Goal: Transaction & Acquisition: Purchase product/service

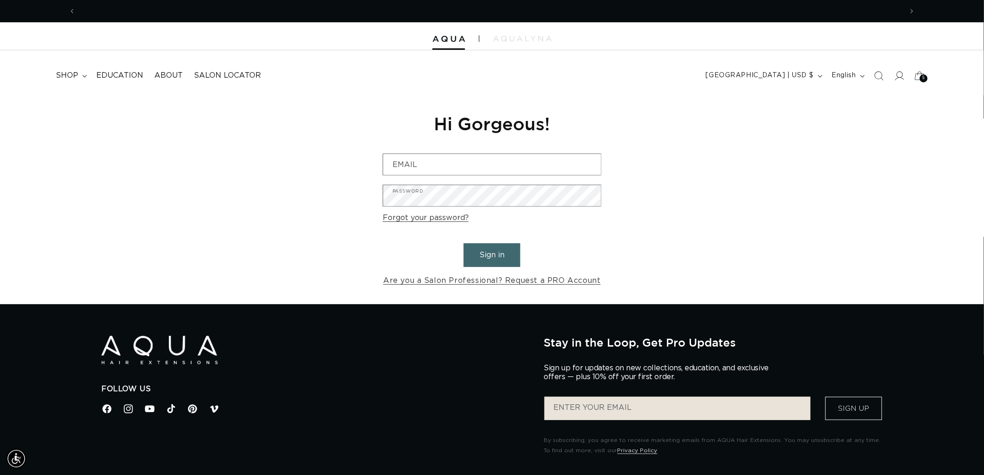
scroll to position [0, 1653]
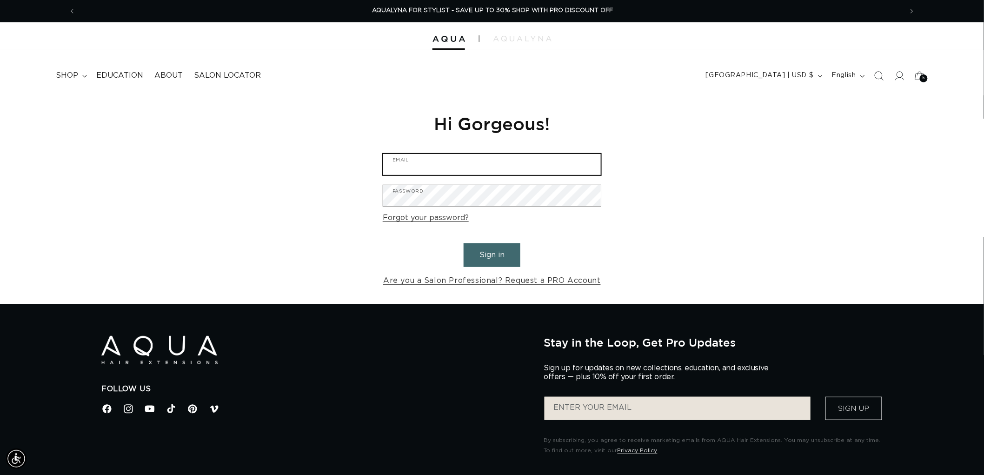
type input "graphics@pabeauty.com"
click at [483, 258] on button "Sign in" at bounding box center [492, 255] width 57 height 24
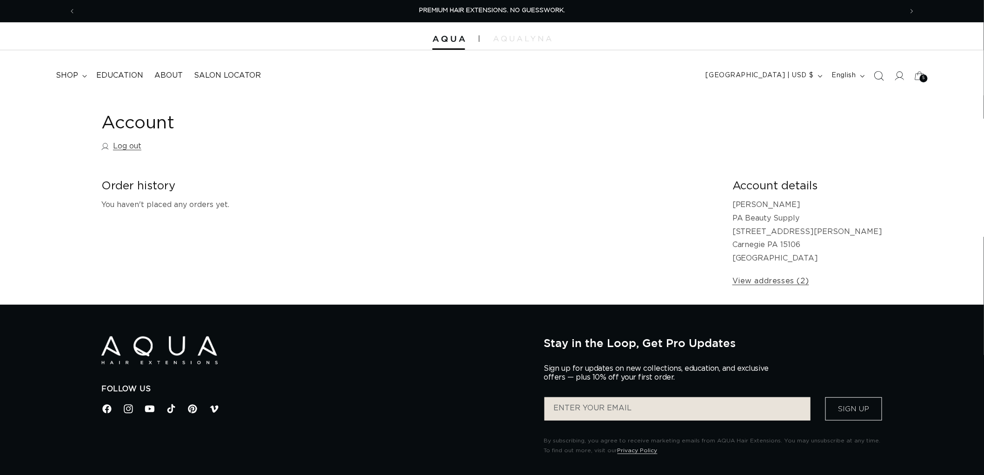
drag, startPoint x: 882, startPoint y: 73, endPoint x: 876, endPoint y: 72, distance: 5.1
click at [882, 72] on icon "Search" at bounding box center [878, 75] width 9 height 9
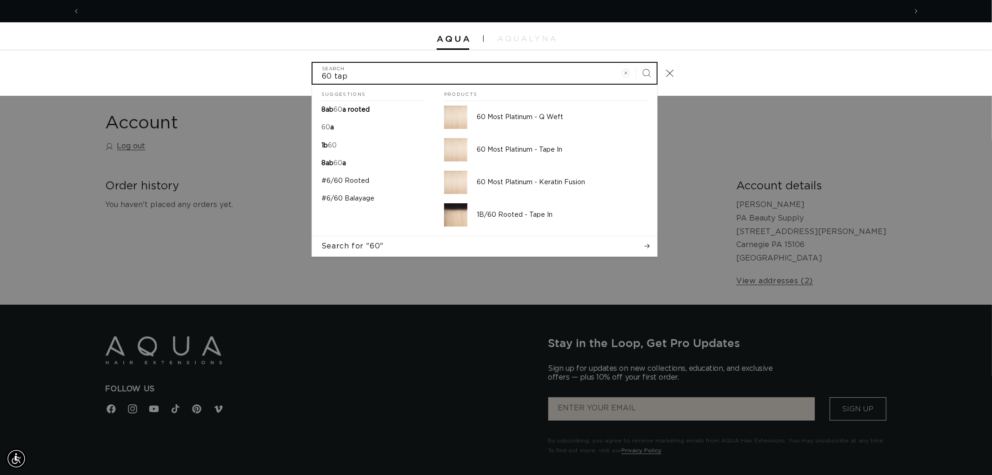
scroll to position [0, 1653]
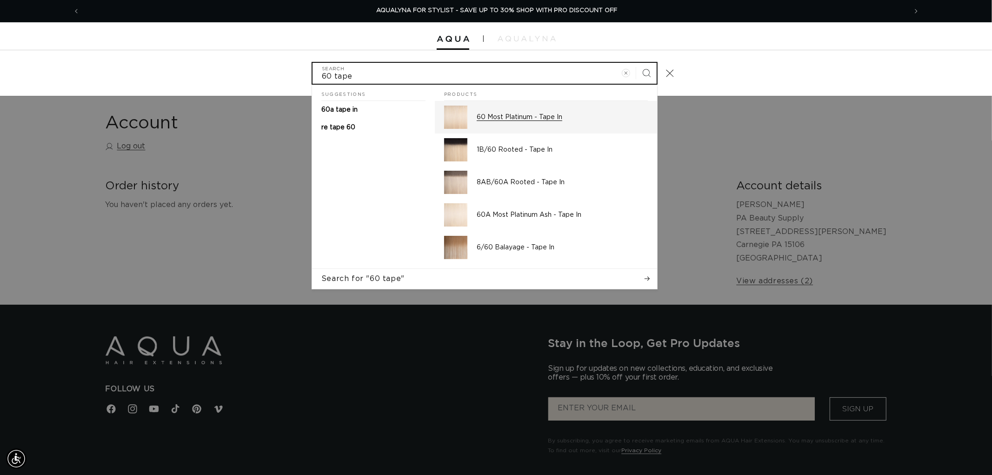
type input "60 tape"
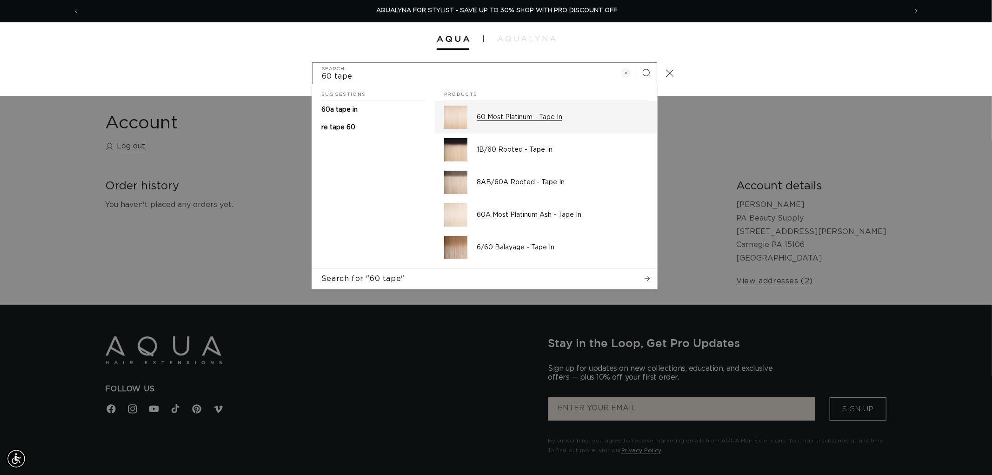
click at [544, 113] on p "60 Most Platinum - Tape In" at bounding box center [562, 117] width 171 height 8
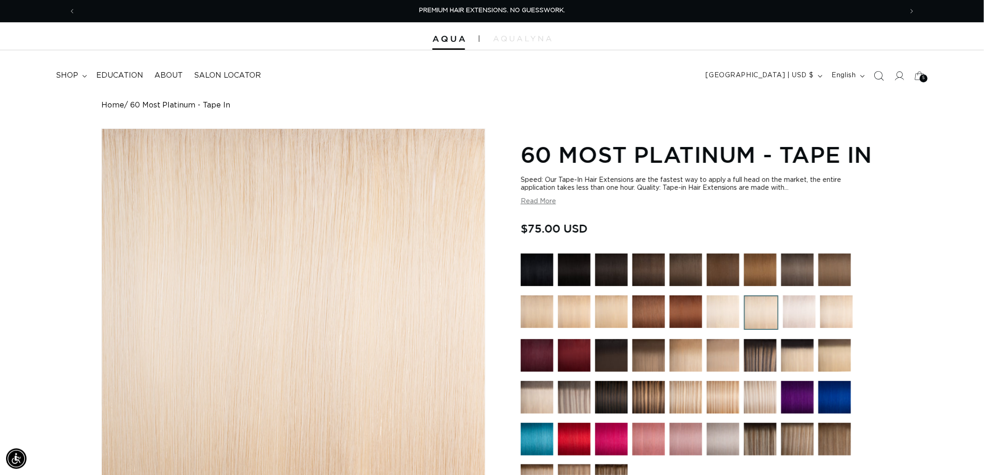
click at [874, 73] on icon "Search" at bounding box center [879, 76] width 10 height 10
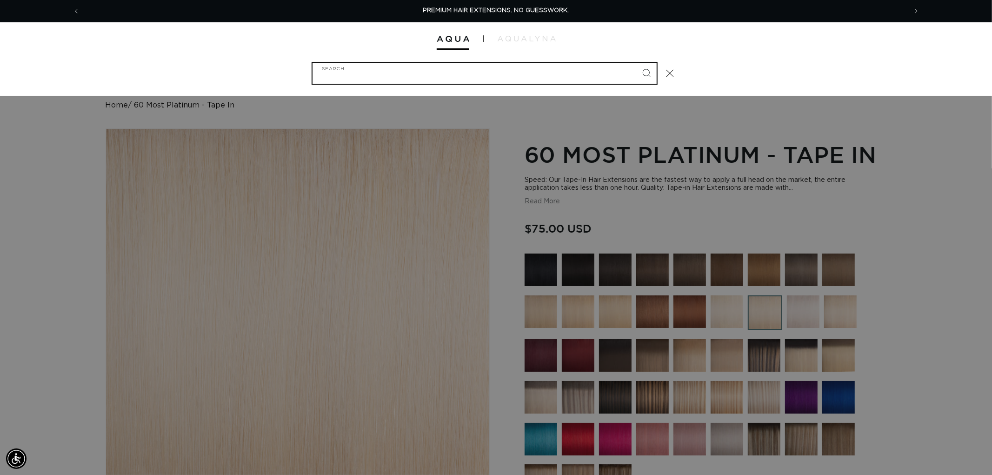
type input "j"
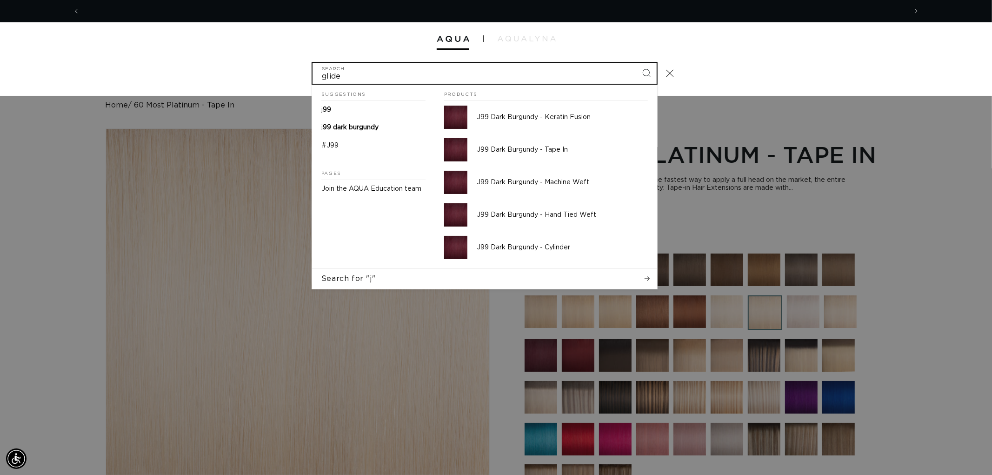
type input "glide"
click at [636, 63] on button "Search" at bounding box center [646, 73] width 20 height 20
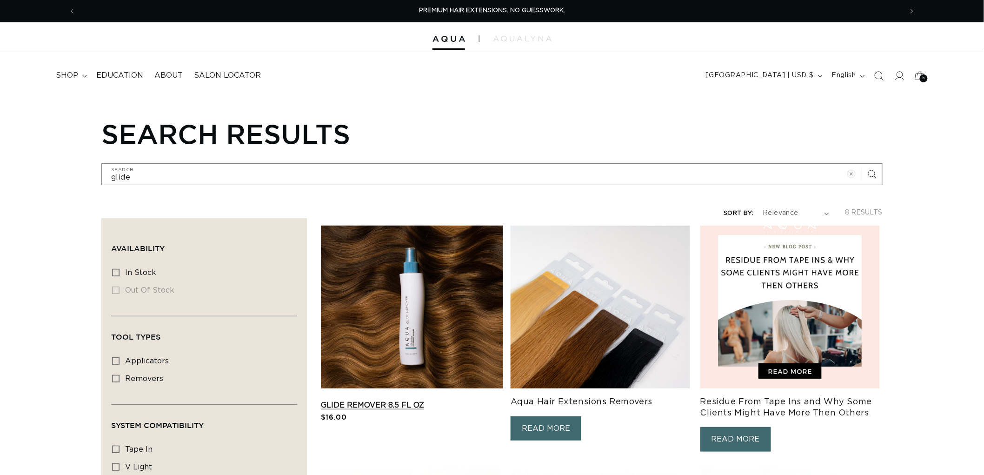
click at [354, 399] on link "Glide Remover 8.5 fl oz" at bounding box center [412, 404] width 182 height 11
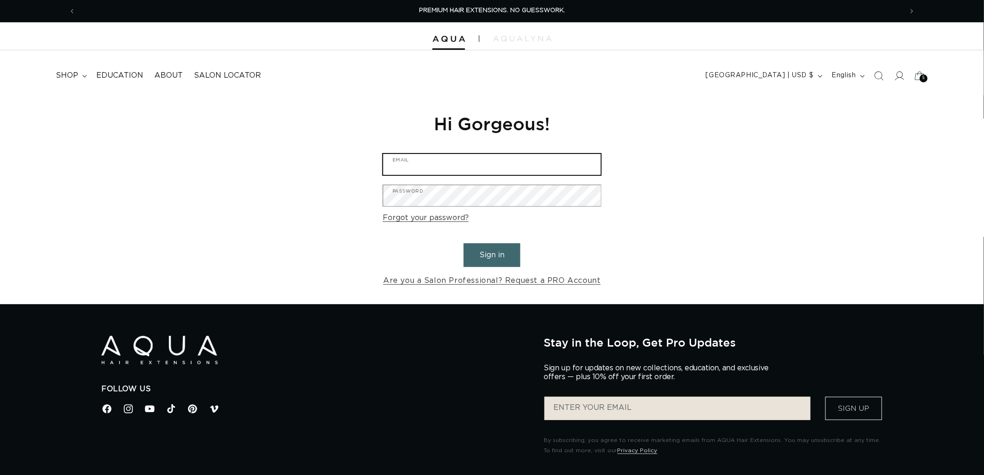
type input "graphics@pabeauty.com"
click at [488, 257] on button "Sign in" at bounding box center [492, 255] width 57 height 24
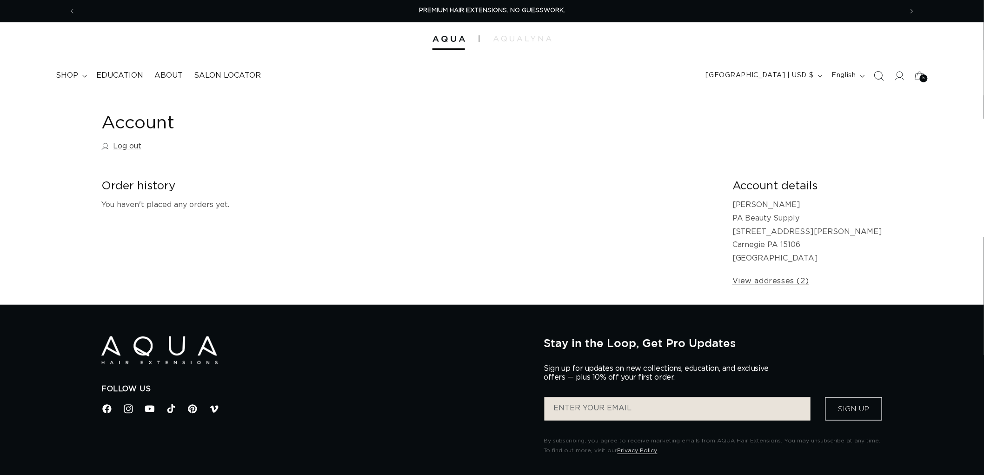
click at [874, 73] on icon "Search" at bounding box center [879, 76] width 10 height 10
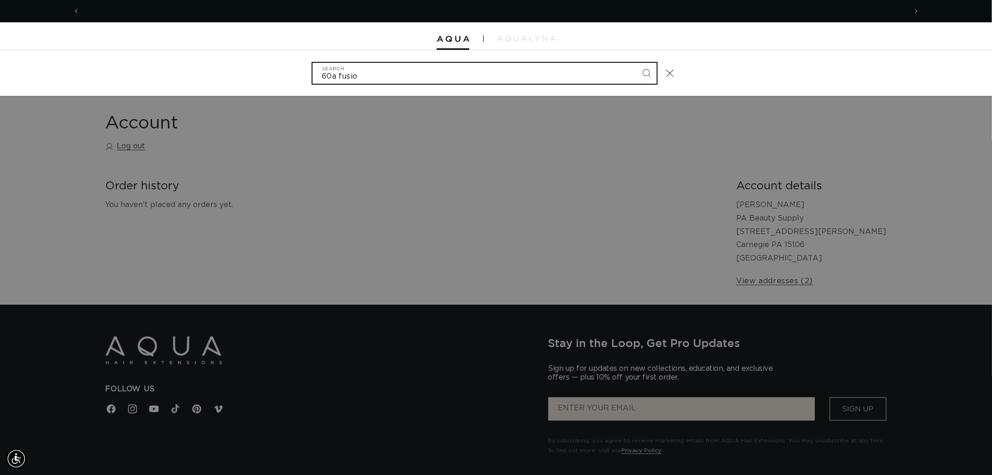
scroll to position [0, 826]
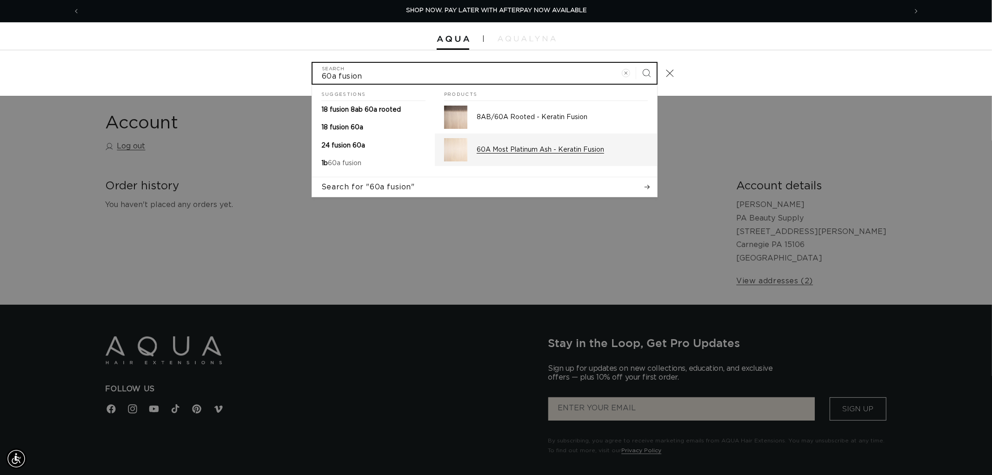
type input "60a fusion"
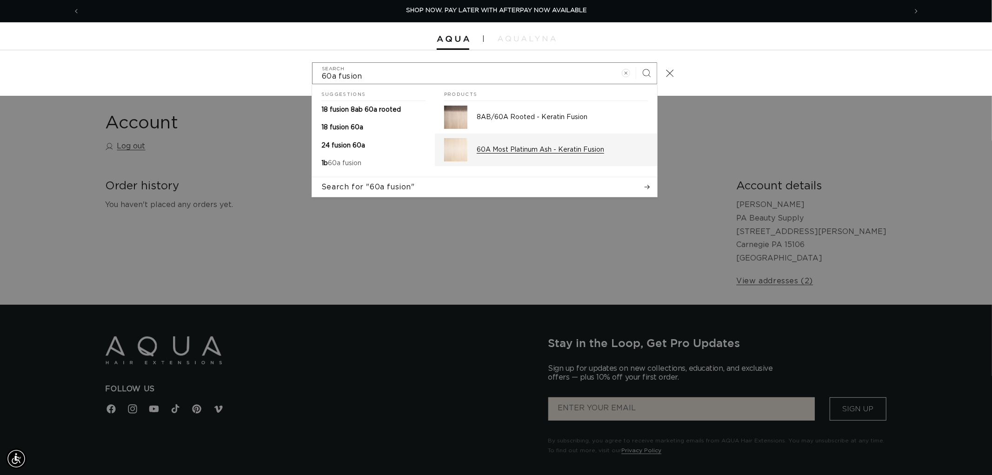
click at [503, 155] on div "60A Most Platinum Ash - Keratin Fusion" at bounding box center [562, 149] width 171 height 23
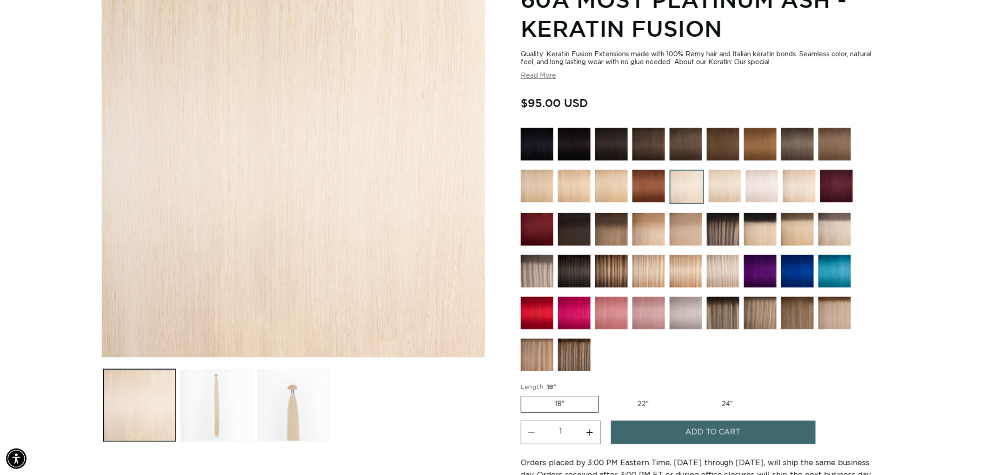
scroll to position [0, 1653]
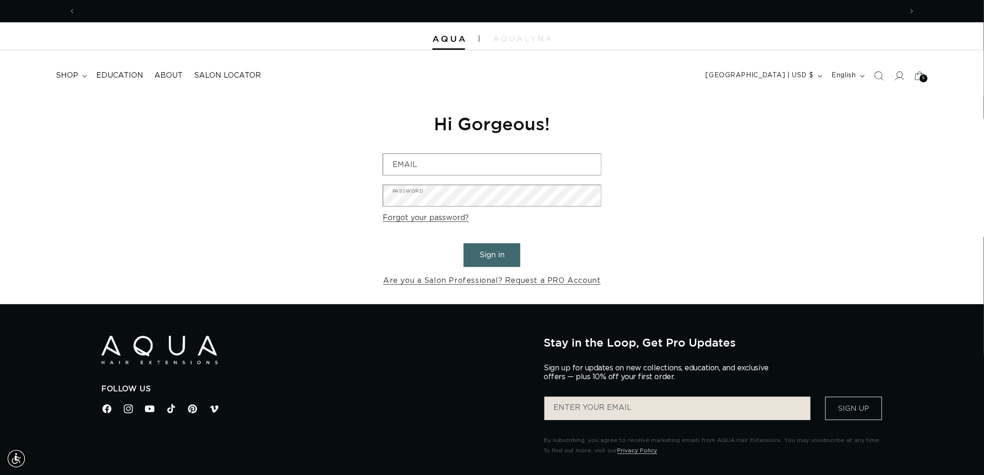
scroll to position [0, 826]
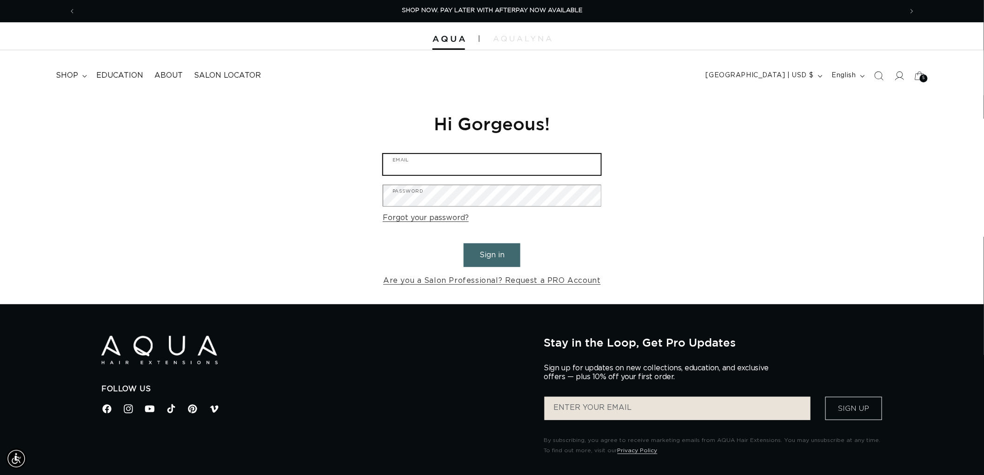
type input "[EMAIL_ADDRESS][DOMAIN_NAME]"
click at [489, 256] on button "Sign in" at bounding box center [492, 255] width 57 height 24
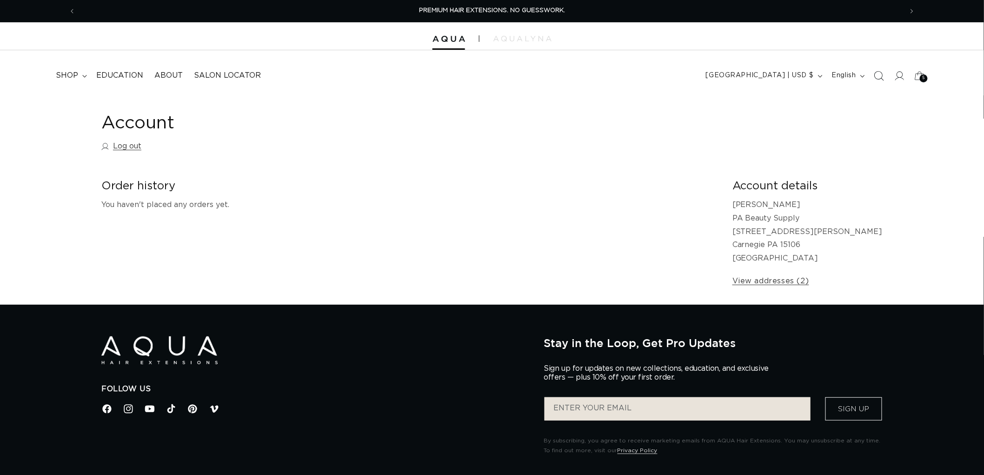
click at [869, 73] on span "Search" at bounding box center [879, 76] width 20 height 20
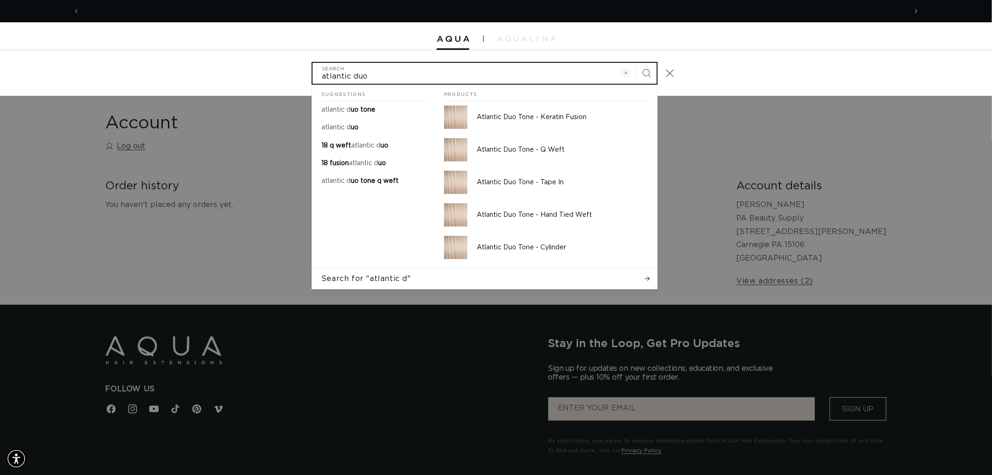
scroll to position [0, 1653]
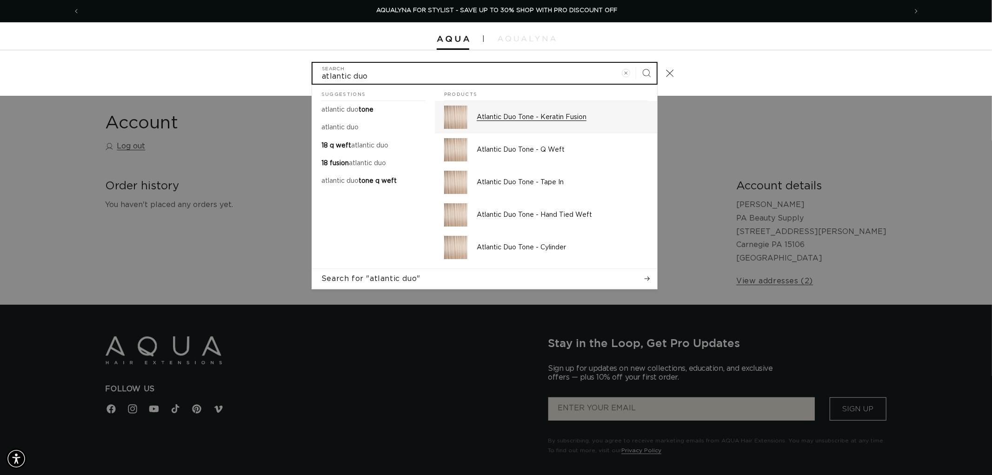
type input "atlantic duo"
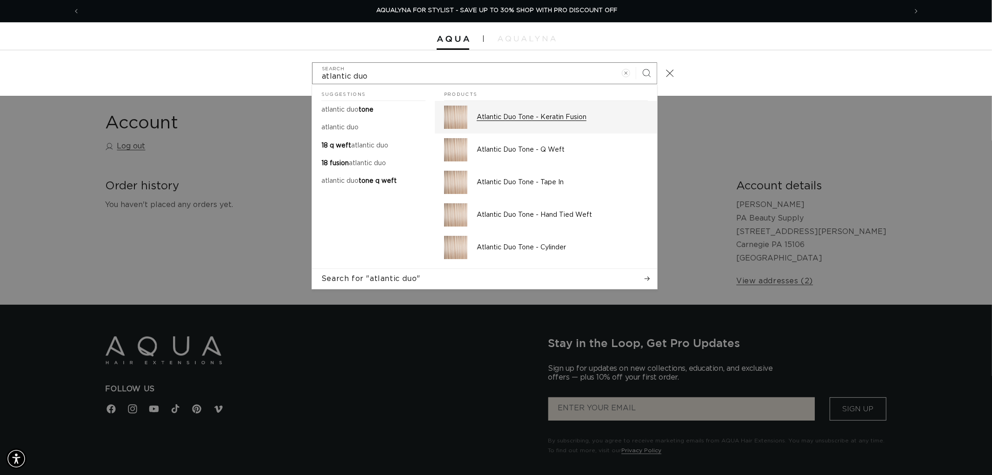
click at [570, 113] on p "Atlantic Duo Tone - Keratin Fusion" at bounding box center [562, 117] width 171 height 8
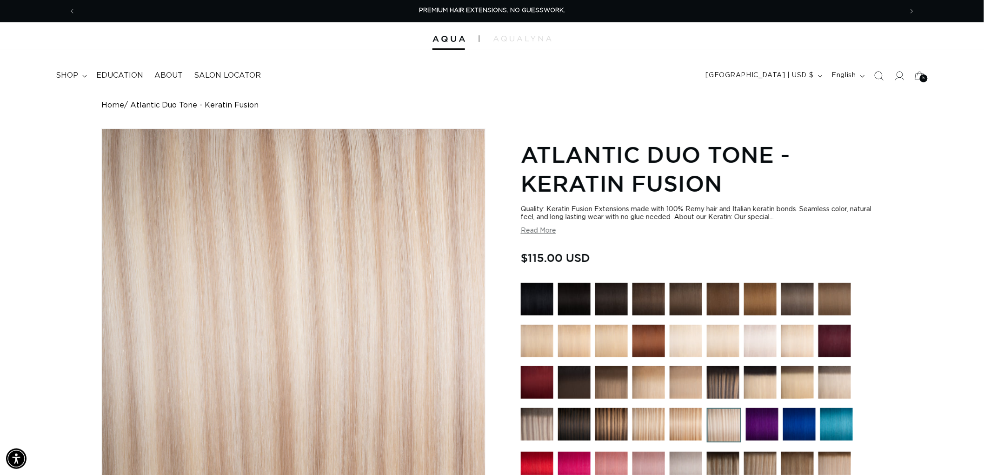
click at [802, 301] on img at bounding box center [797, 299] width 33 height 33
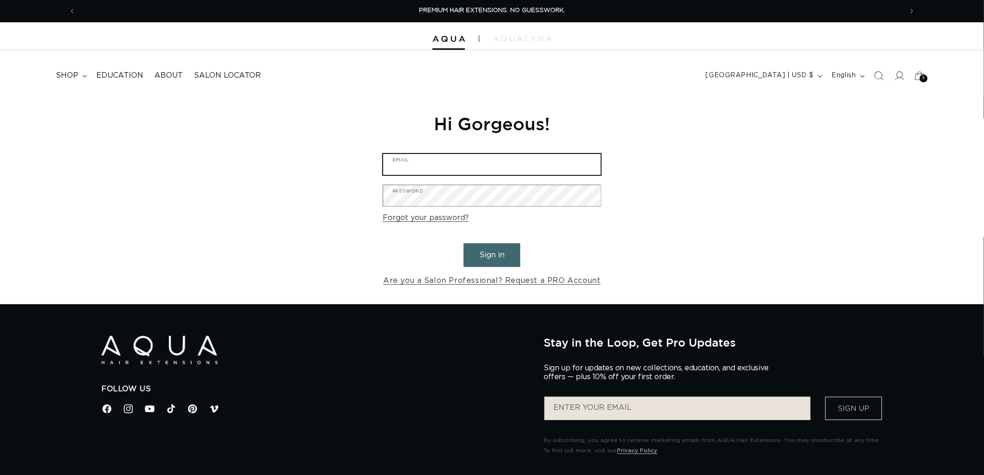
type input "[EMAIL_ADDRESS][DOMAIN_NAME]"
click at [496, 260] on button "Sign in" at bounding box center [492, 255] width 57 height 24
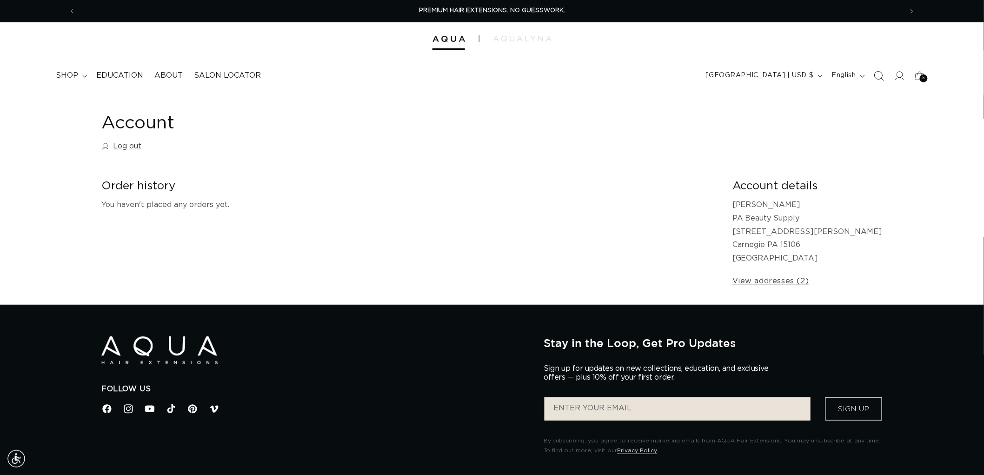
click at [886, 75] on span "Search" at bounding box center [879, 76] width 20 height 20
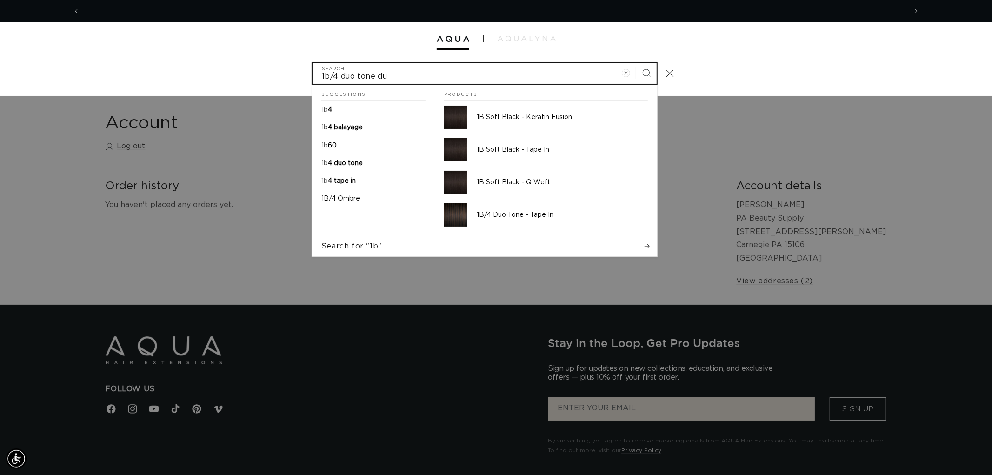
scroll to position [0, 1653]
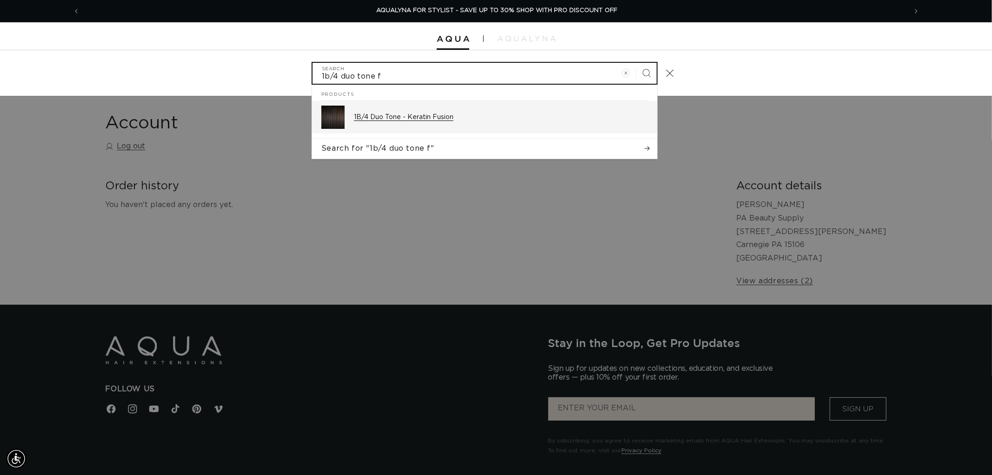
type input "1b/4 duo tone f"
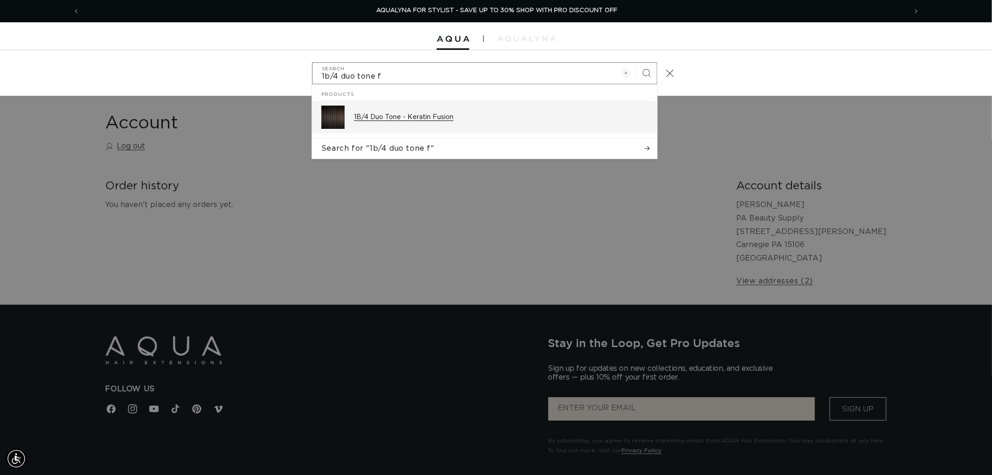
click at [434, 123] on div "1B/4 Duo Tone - Keratin Fusion" at bounding box center [501, 117] width 294 height 23
